Goal: Task Accomplishment & Management: Use online tool/utility

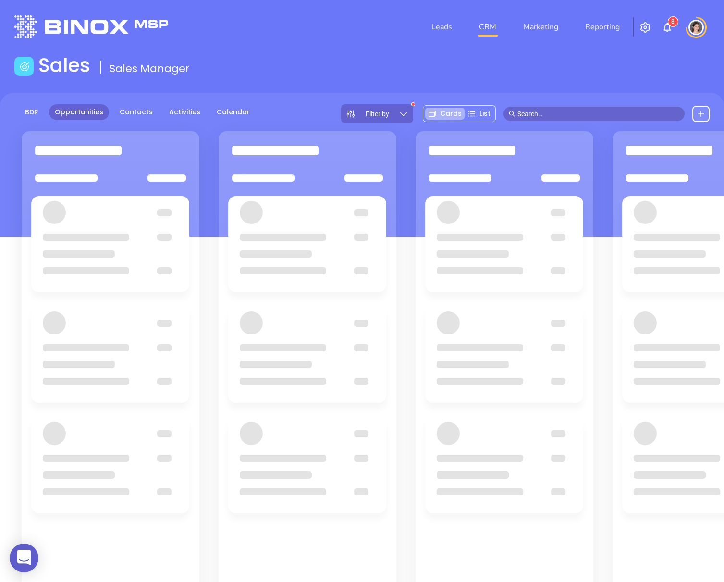
click at [543, 114] on input "text" at bounding box center [598, 114] width 162 height 11
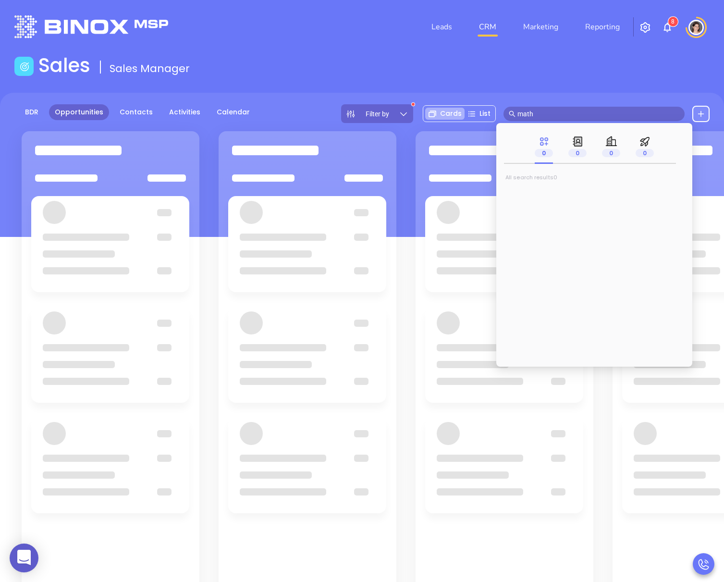
click at [538, 113] on input "math" at bounding box center [598, 114] width 162 height 11
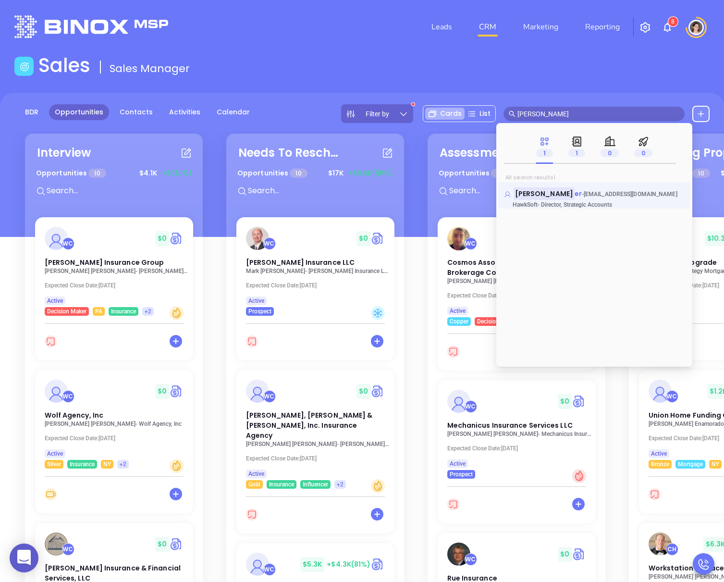
type input "mathew brau"
click at [574, 194] on span "er" at bounding box center [577, 194] width 7 height 10
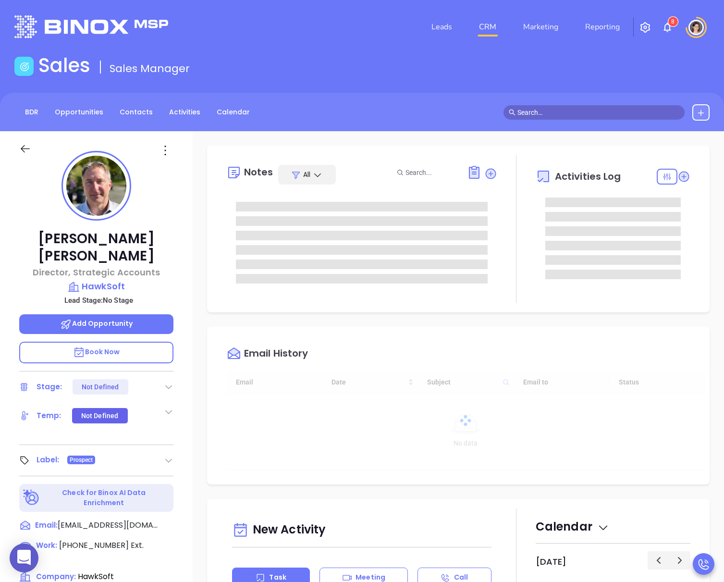
type input "08/20/2025"
type input "Megan Youmans"
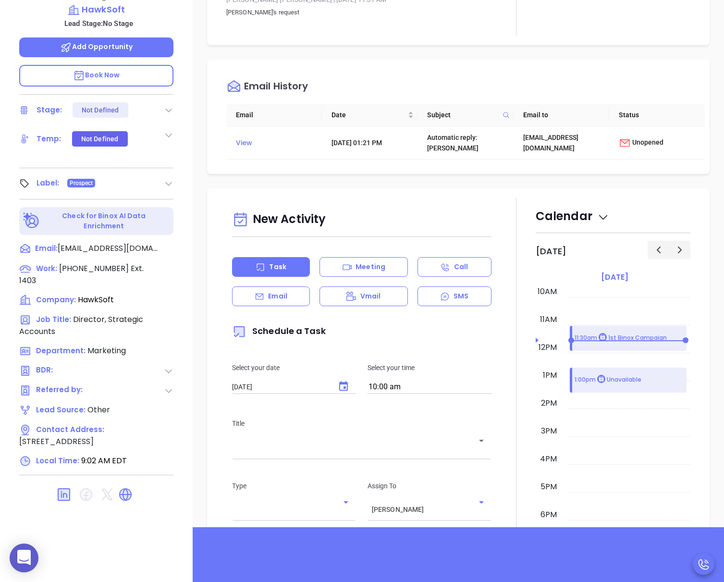
scroll to position [0, 0]
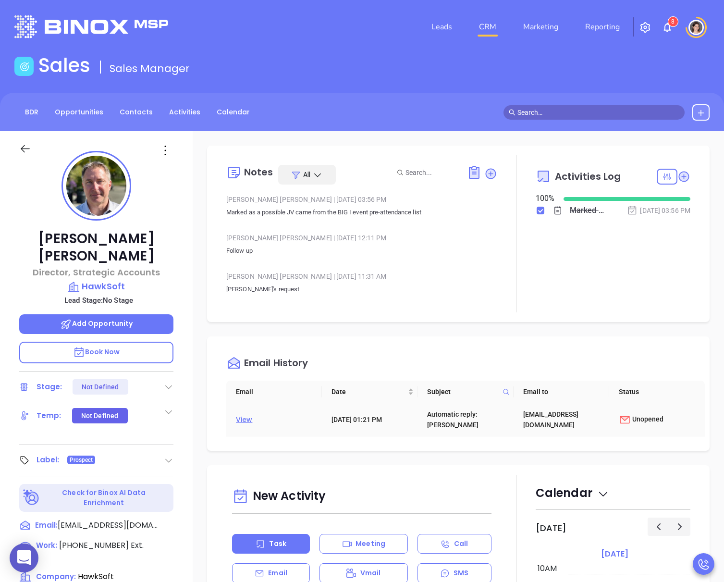
click at [250, 415] on div "View" at bounding box center [277, 419] width 82 height 13
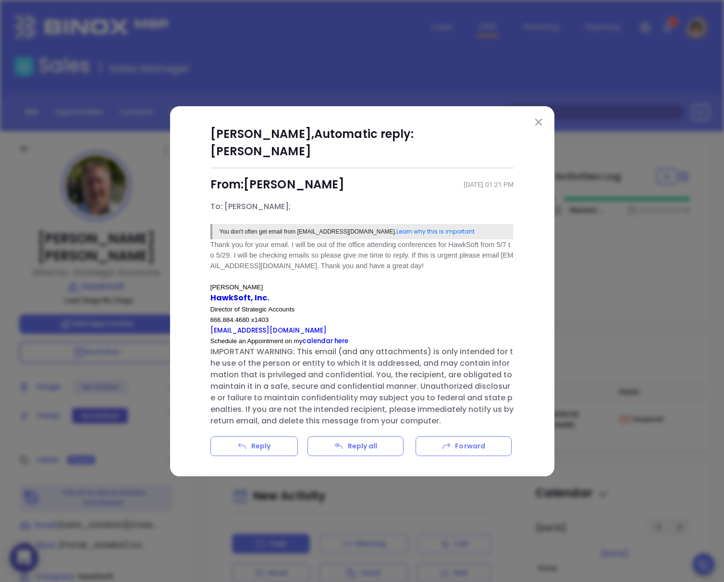
click at [538, 125] on img at bounding box center [538, 122] width 7 height 7
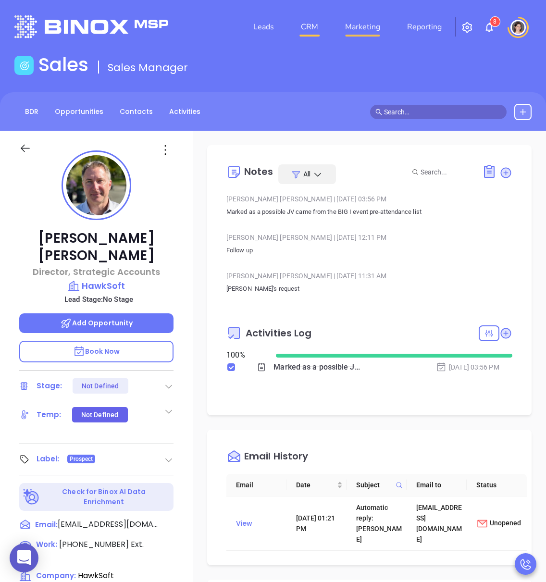
click at [370, 26] on link "Marketing" at bounding box center [362, 26] width 43 height 19
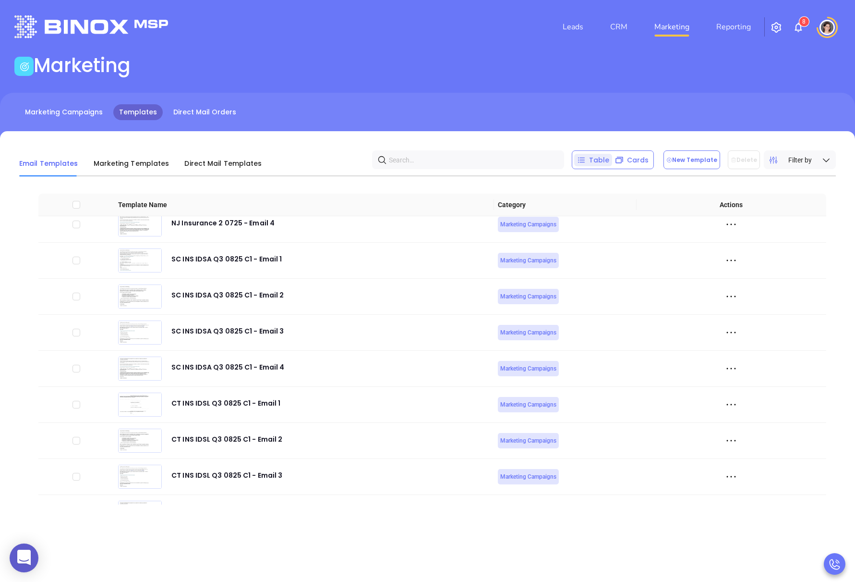
scroll to position [3098, 0]
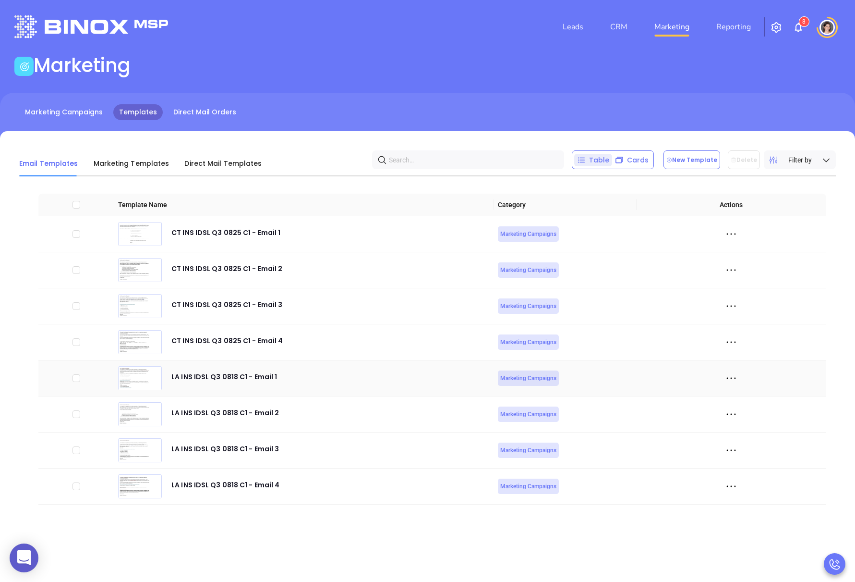
click at [723, 379] on icon at bounding box center [731, 378] width 14 height 14
click at [723, 433] on div "Edit" at bounding box center [775, 431] width 87 height 11
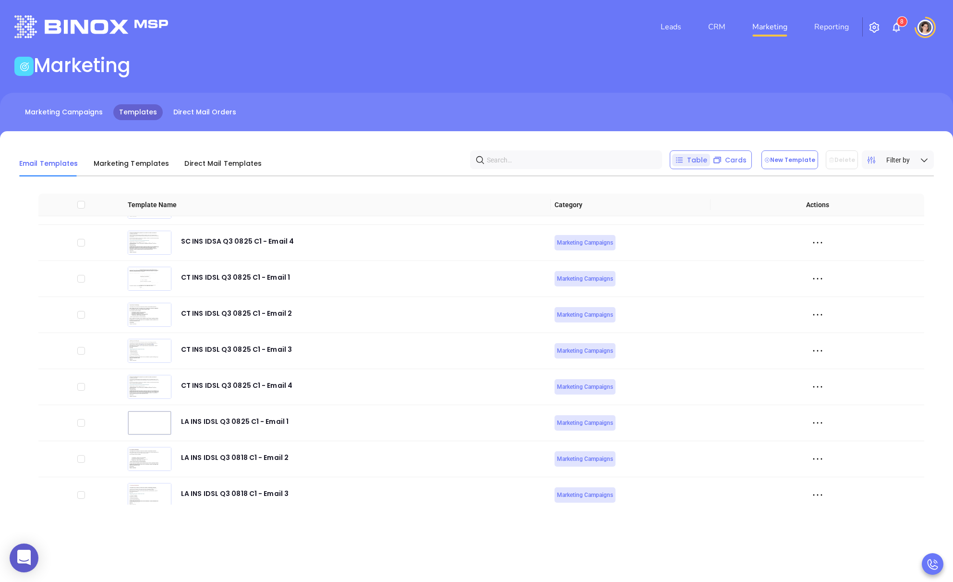
scroll to position [3098, 0]
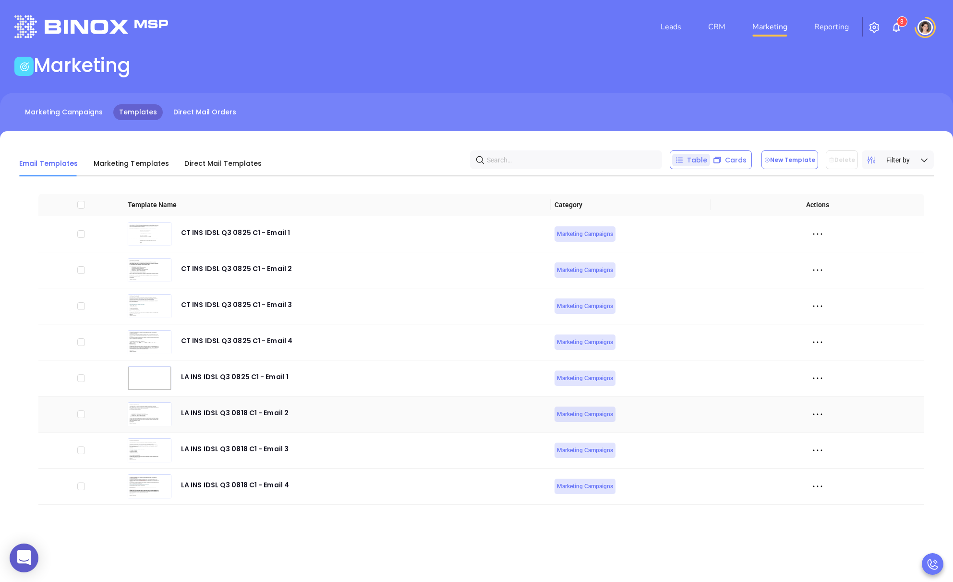
click at [818, 419] on icon at bounding box center [818, 414] width 14 height 14
click at [823, 463] on div "Edit" at bounding box center [862, 467] width 87 height 11
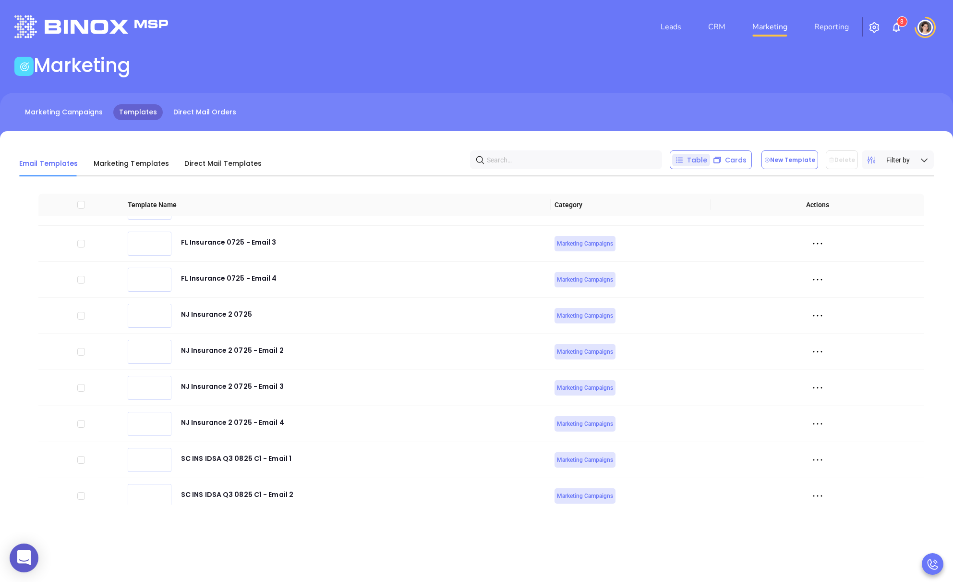
scroll to position [3098, 0]
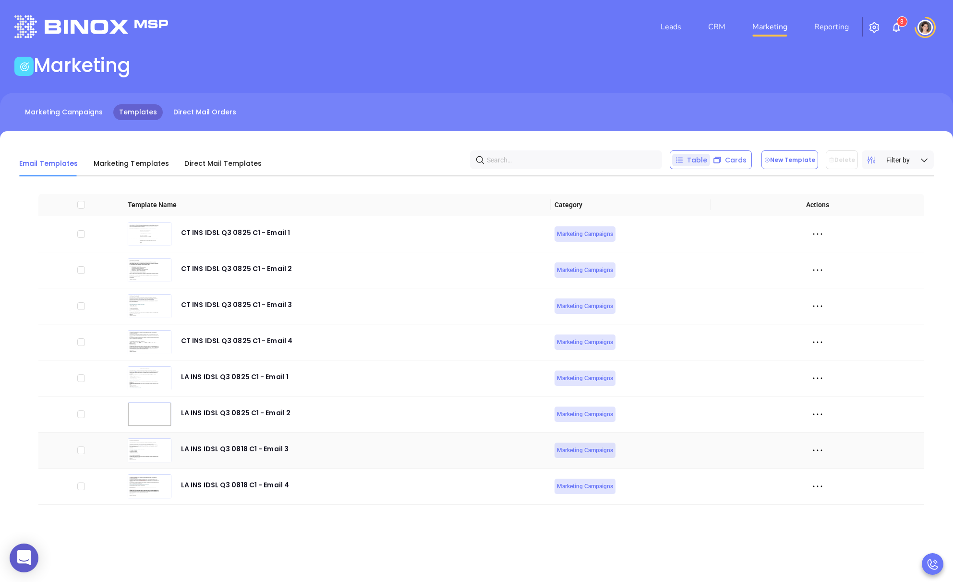
click at [815, 447] on icon at bounding box center [818, 450] width 14 height 14
click at [827, 498] on div "Edit" at bounding box center [862, 503] width 87 height 11
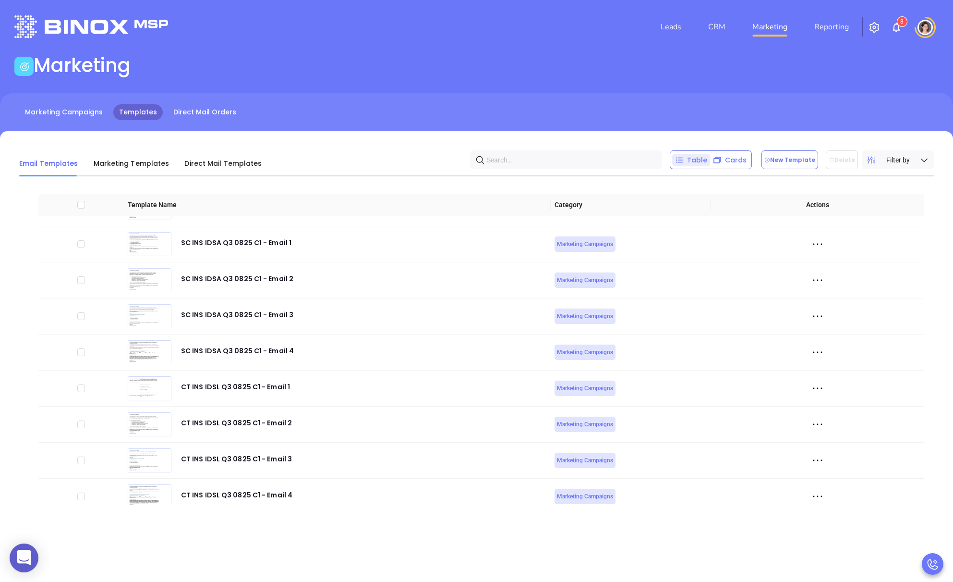
scroll to position [3098, 0]
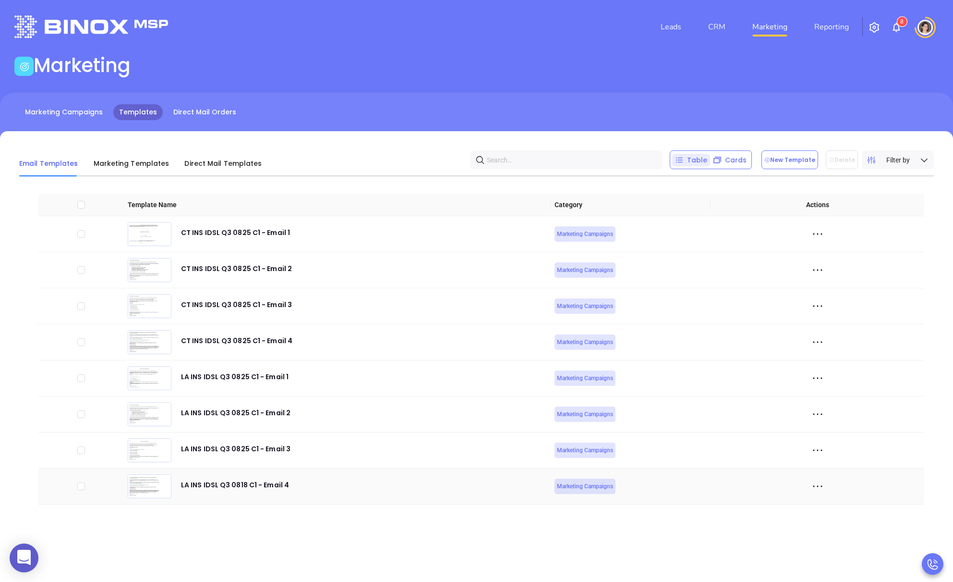
click at [818, 484] on icon at bounding box center [818, 486] width 14 height 14
click at [825, 532] on li "Edit" at bounding box center [862, 539] width 98 height 20
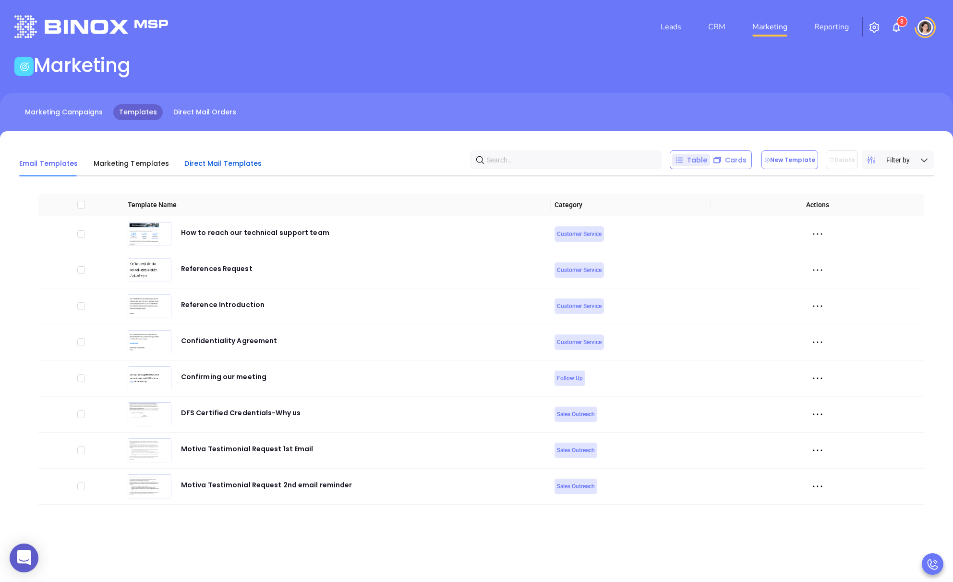
click at [184, 168] on span "Direct Mail Templates" at bounding box center [222, 164] width 77 height 10
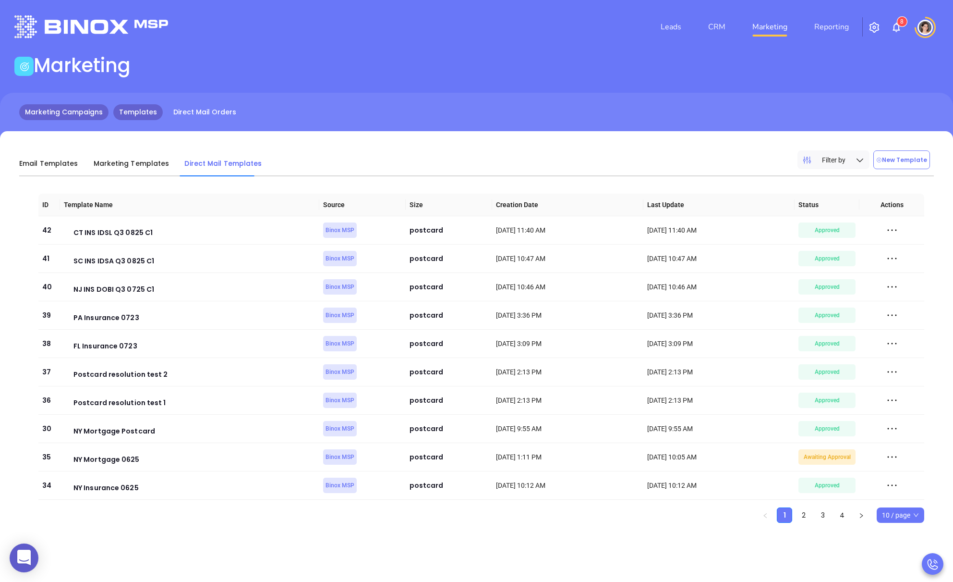
click at [74, 112] on link "Marketing Campaigns" at bounding box center [63, 112] width 89 height 16
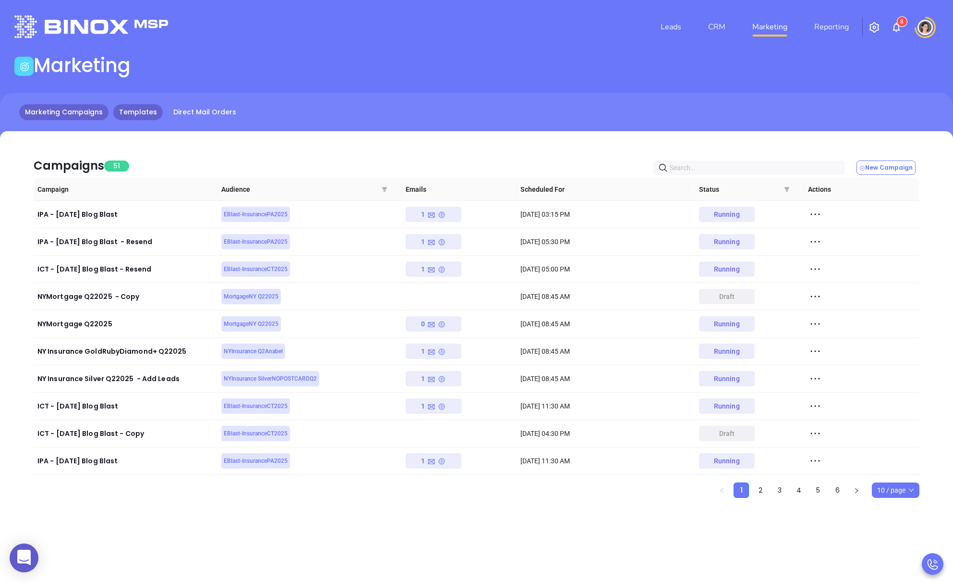
click at [140, 107] on link "Templates" at bounding box center [137, 112] width 49 height 16
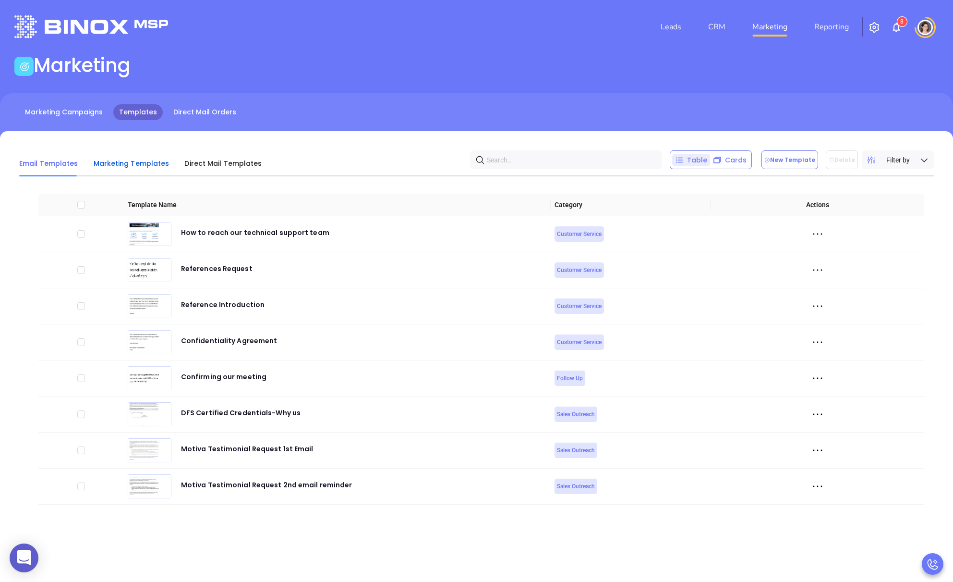
click at [130, 158] on div "Marketing Templates" at bounding box center [132, 164] width 76 height 12
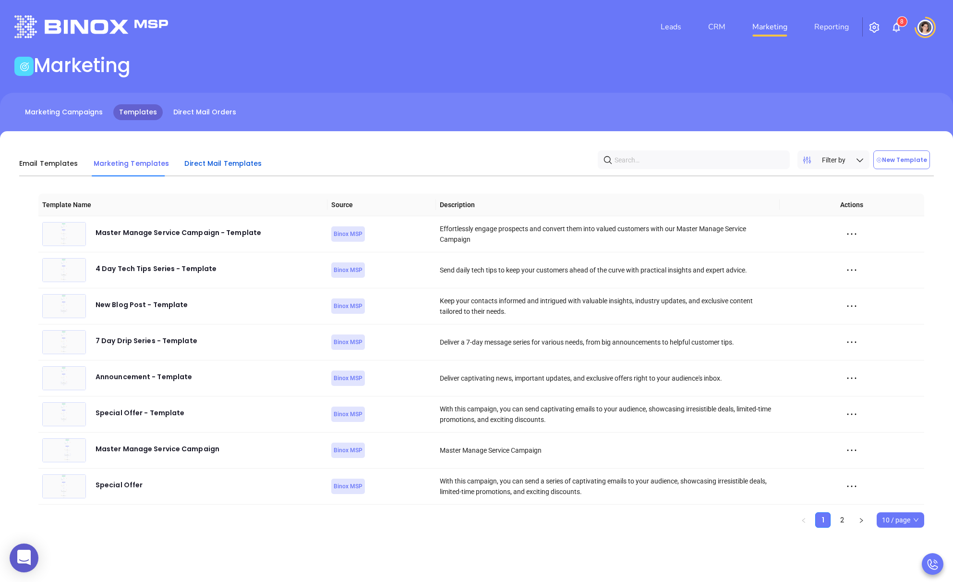
click at [214, 163] on span "Direct Mail Templates" at bounding box center [222, 164] width 77 height 10
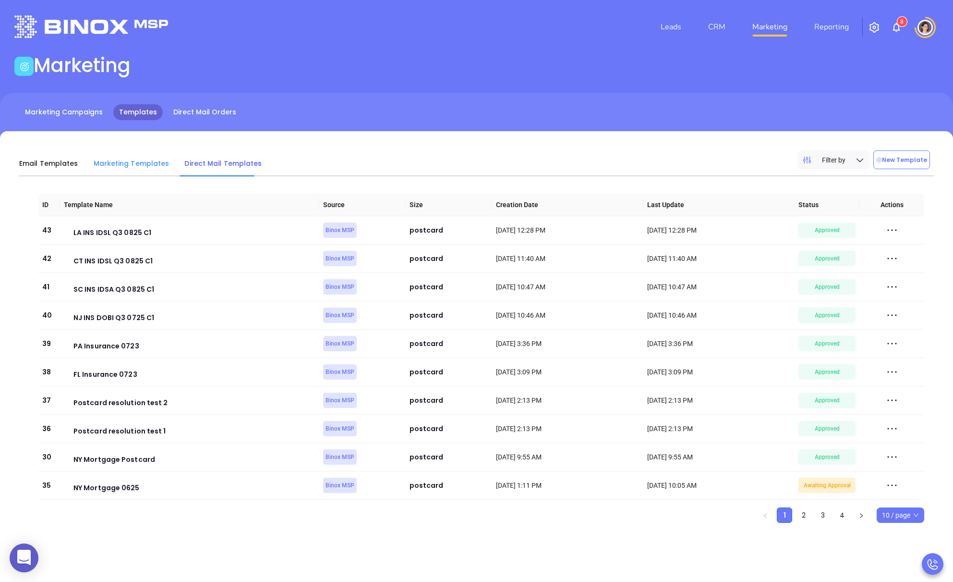
click at [137, 153] on div "Marketing Templates" at bounding box center [132, 163] width 76 height 26
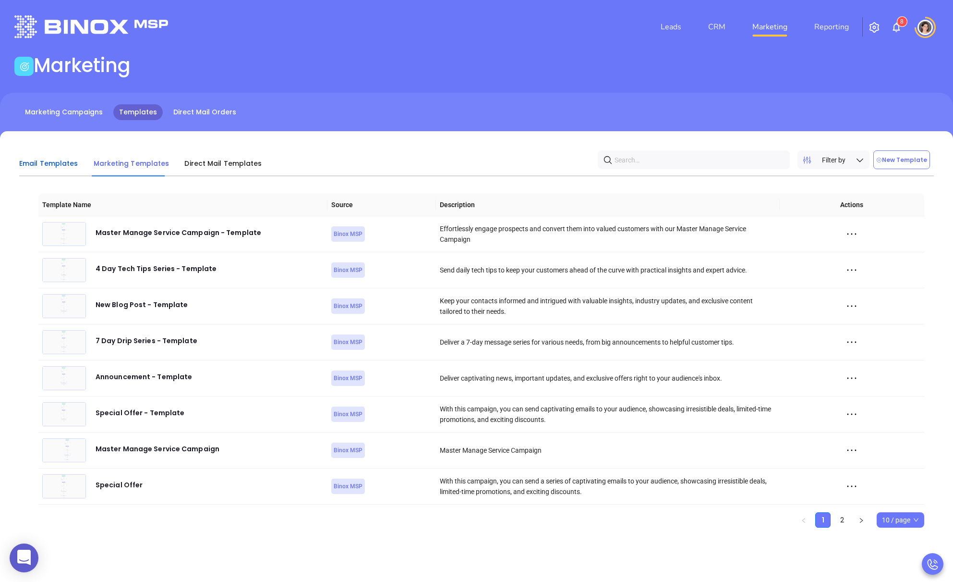
click at [39, 161] on span "Email Templates" at bounding box center [48, 164] width 59 height 10
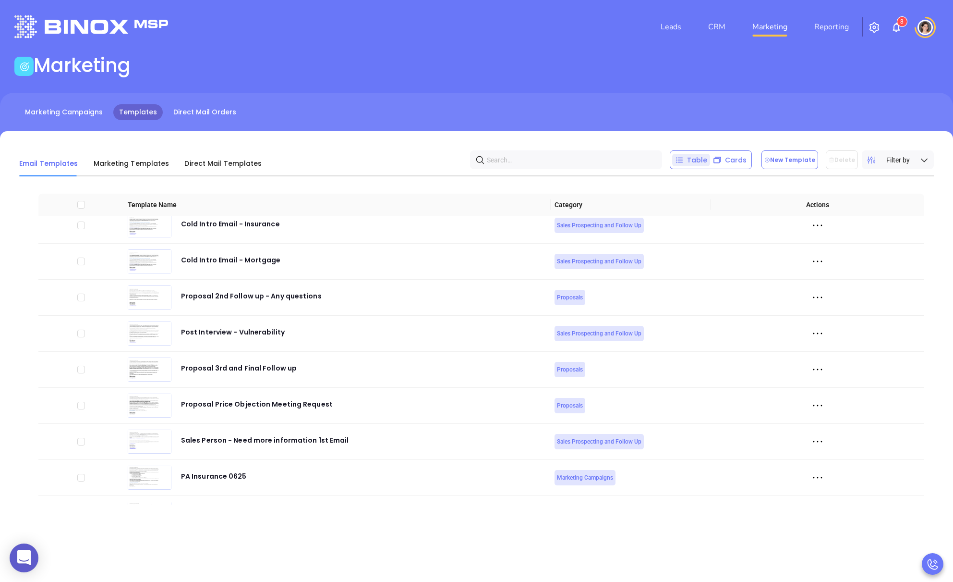
scroll to position [1407, 0]
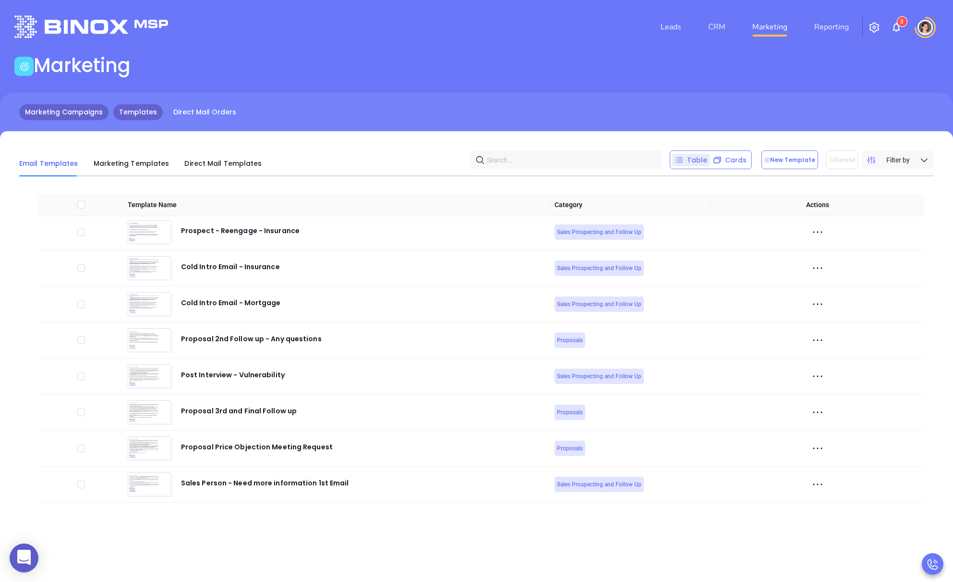
click at [89, 110] on link "Marketing Campaigns" at bounding box center [63, 112] width 89 height 16
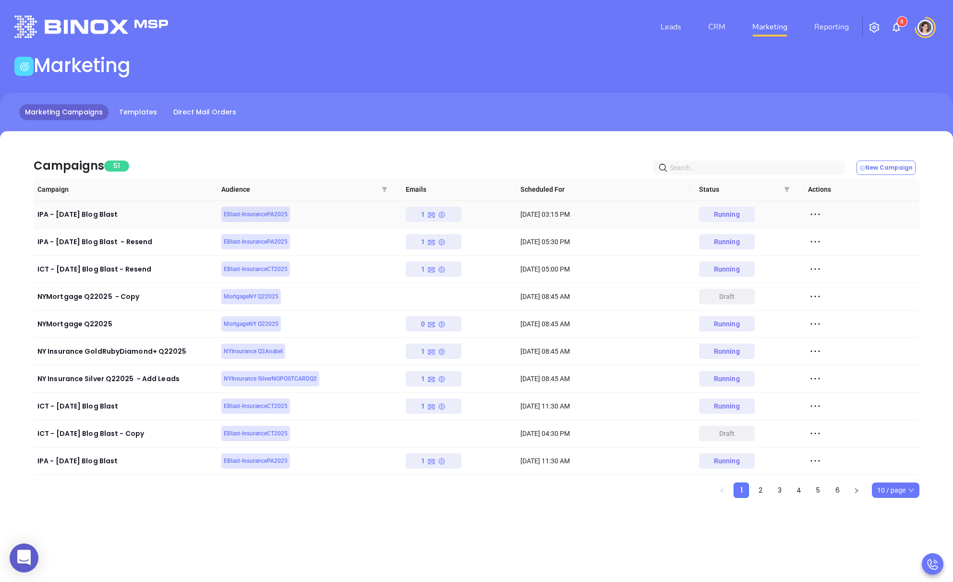
click at [819, 215] on icon at bounding box center [815, 214] width 14 height 14
click at [600, 143] on div "Campaigns 51 New Campaign Campaign Audience Emails Scheduled For Status Actions…" at bounding box center [476, 331] width 953 height 400
click at [879, 171] on button "New Campaign" at bounding box center [886, 167] width 59 height 14
